Goal: Find specific page/section: Find specific page/section

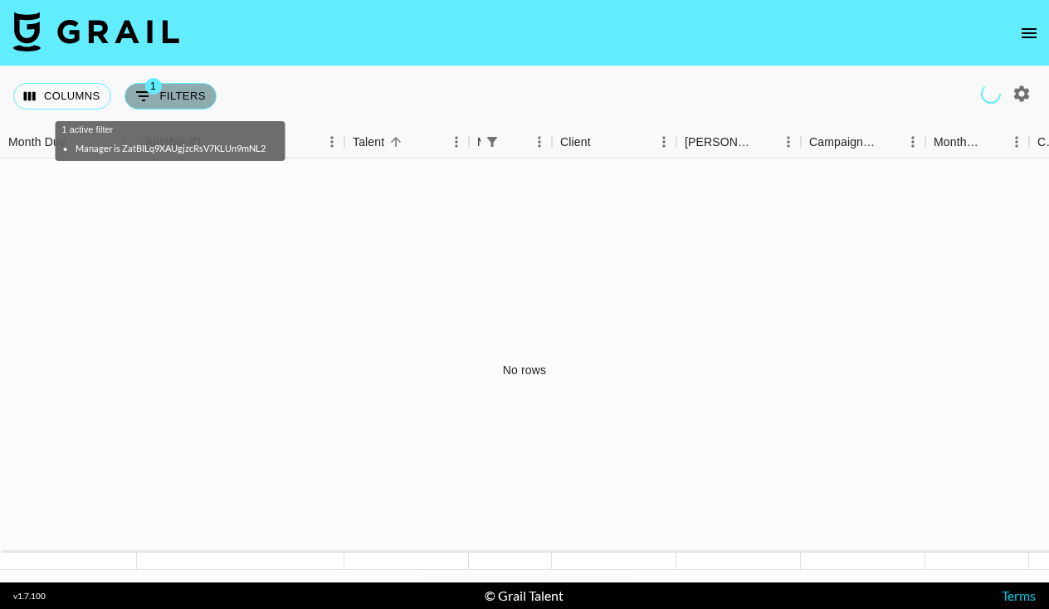
click at [181, 99] on button "1 Filters" at bounding box center [171, 96] width 92 height 27
select select "managerIds"
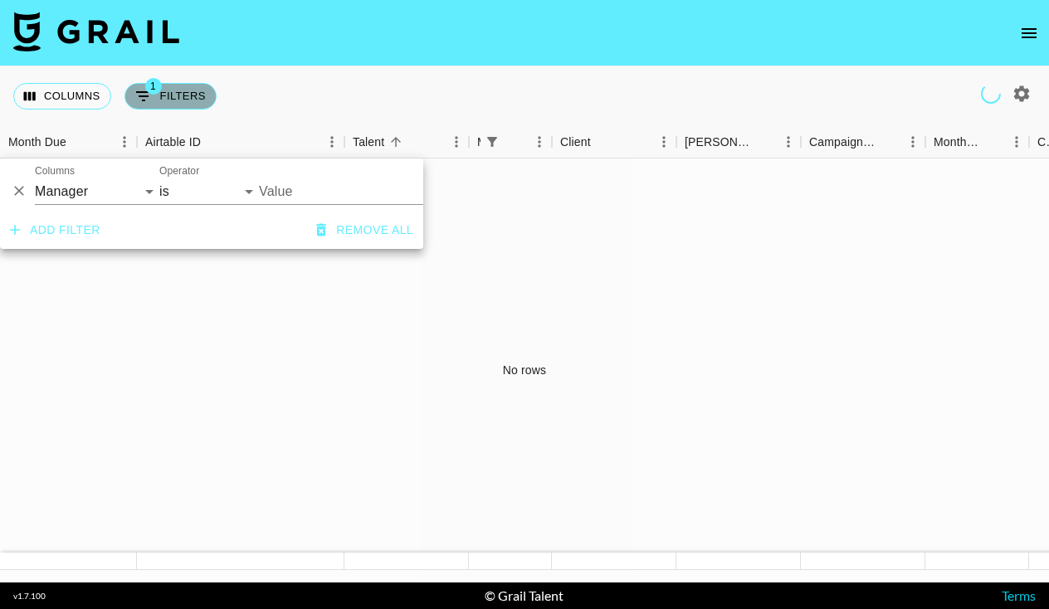
click at [181, 99] on button "1 Filters" at bounding box center [171, 96] width 92 height 27
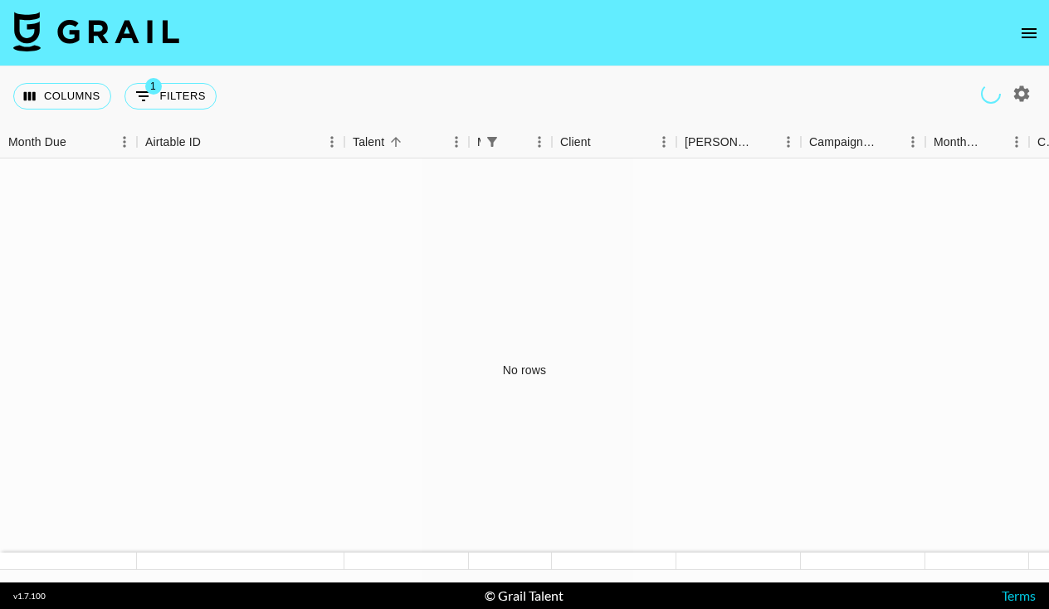
click at [1027, 22] on button "open drawer" at bounding box center [1029, 33] width 33 height 33
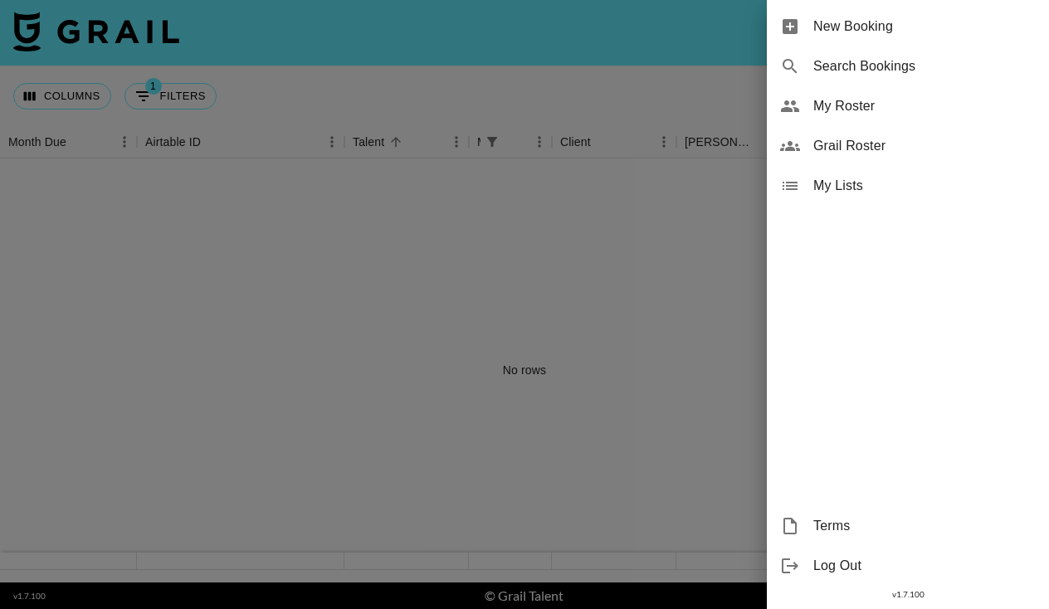
click at [849, 143] on span "Grail Roster" at bounding box center [924, 146] width 222 height 20
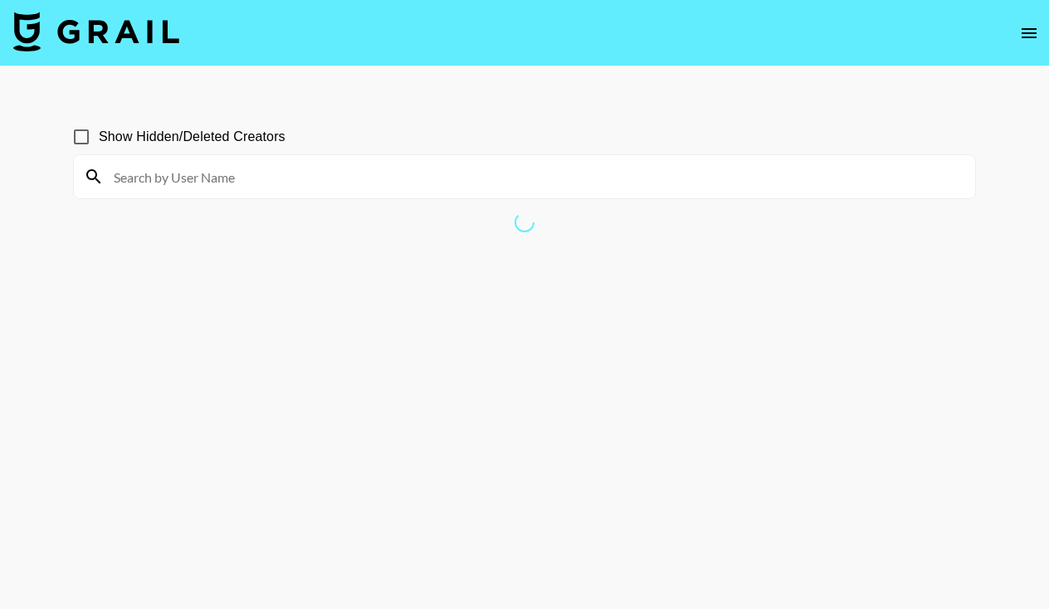
click at [477, 180] on input at bounding box center [535, 177] width 862 height 27
click at [294, 187] on input "maddiecaste" at bounding box center [535, 177] width 862 height 27
click at [250, 188] on input "maddiecastellano" at bounding box center [535, 177] width 862 height 27
click at [182, 176] on input "claraandherself" at bounding box center [535, 177] width 862 height 27
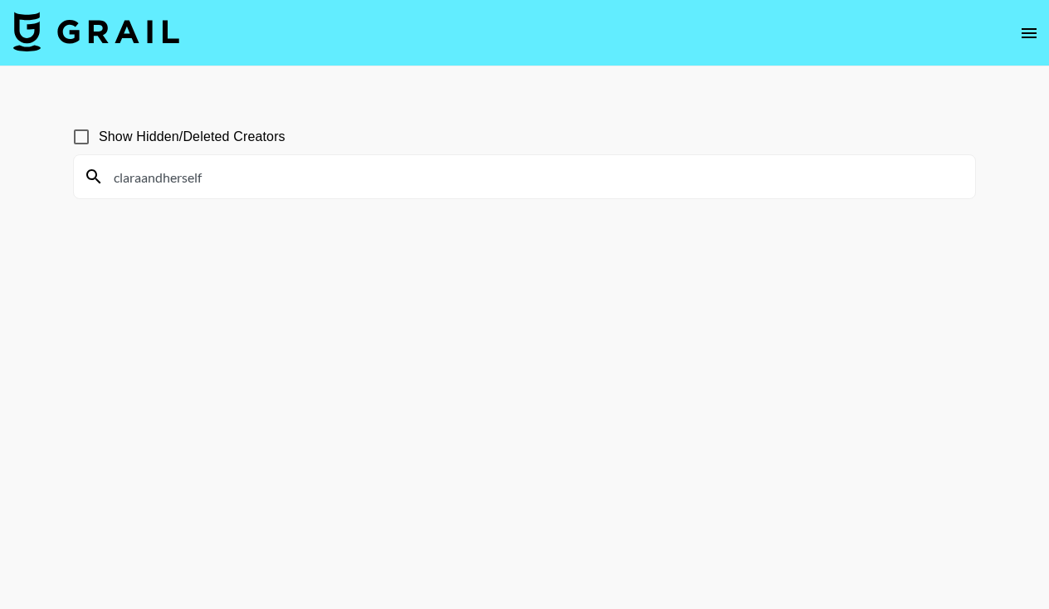
click at [182, 176] on input "claraandherself" at bounding box center [535, 177] width 862 height 27
click at [182, 177] on input "claraandherself" at bounding box center [535, 177] width 862 height 27
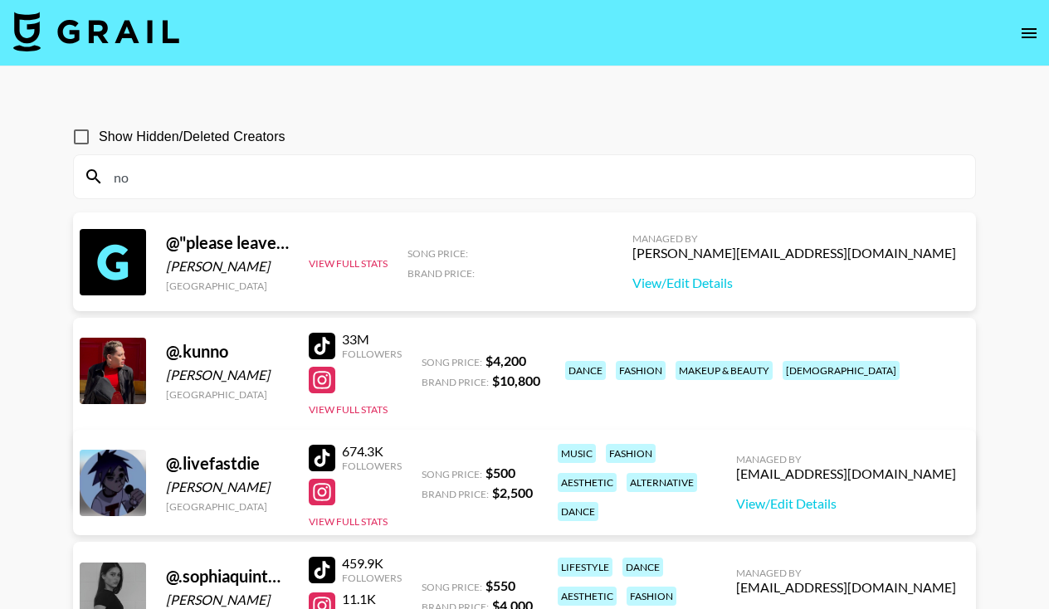
type input "n"
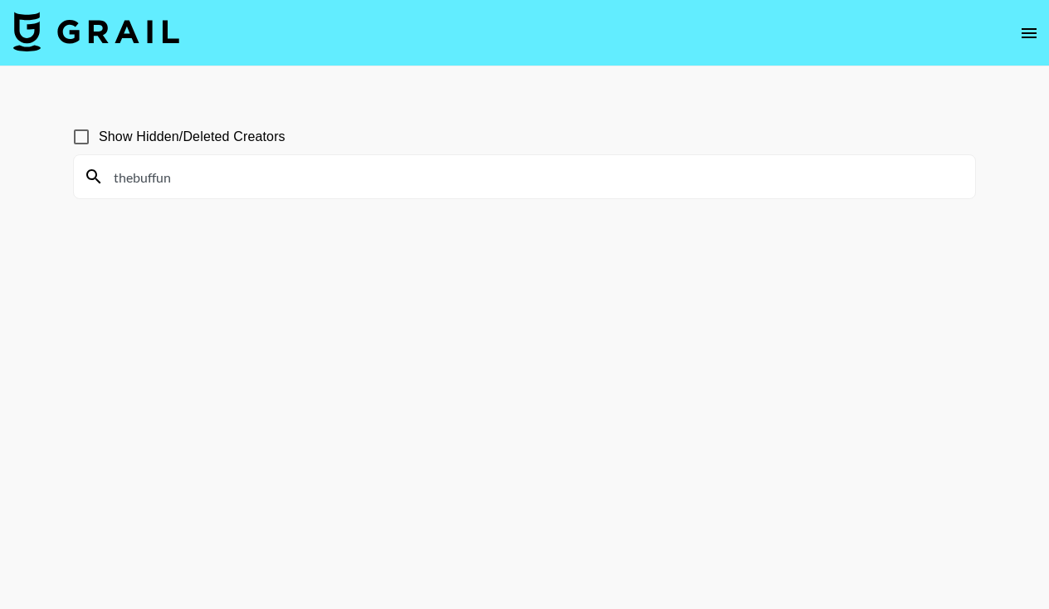
type input "thebuffuni"
